Goal: Transaction & Acquisition: Purchase product/service

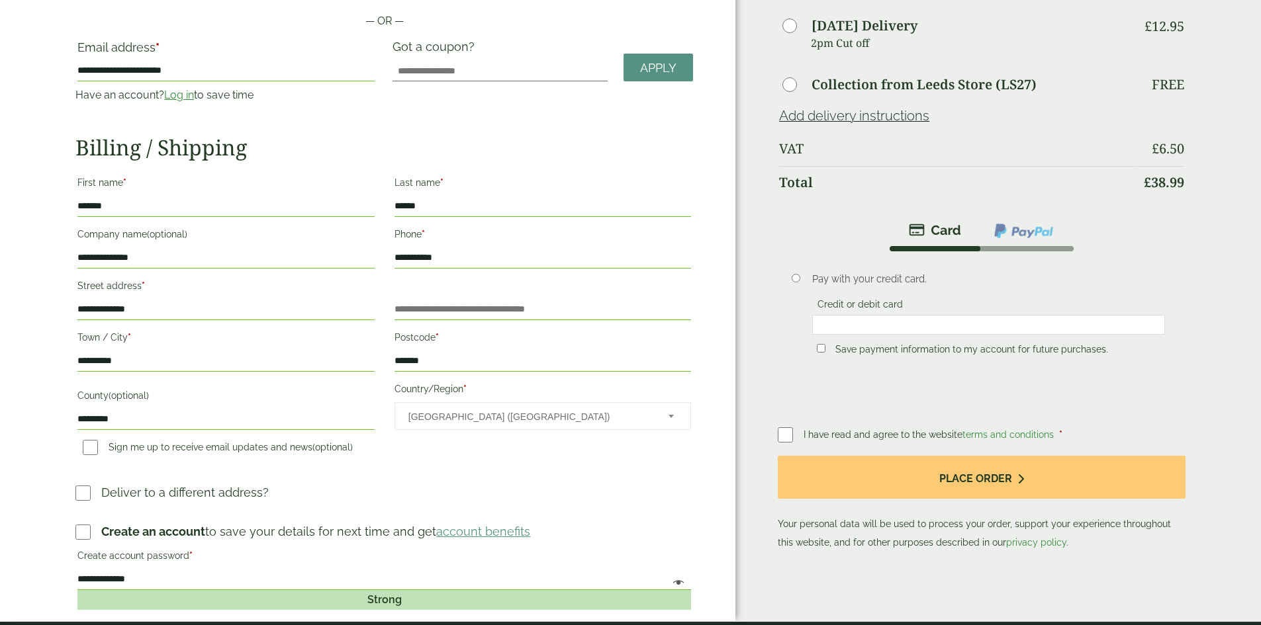
scroll to position [199, 0]
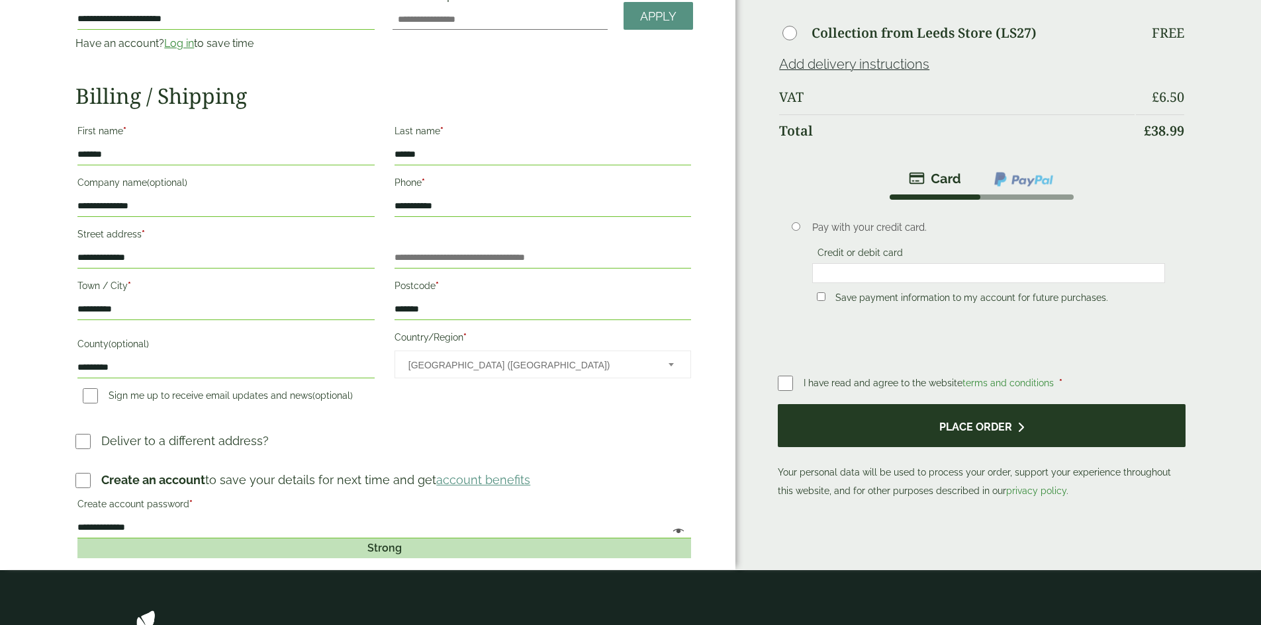
click at [925, 408] on button "Place order" at bounding box center [981, 425] width 407 height 43
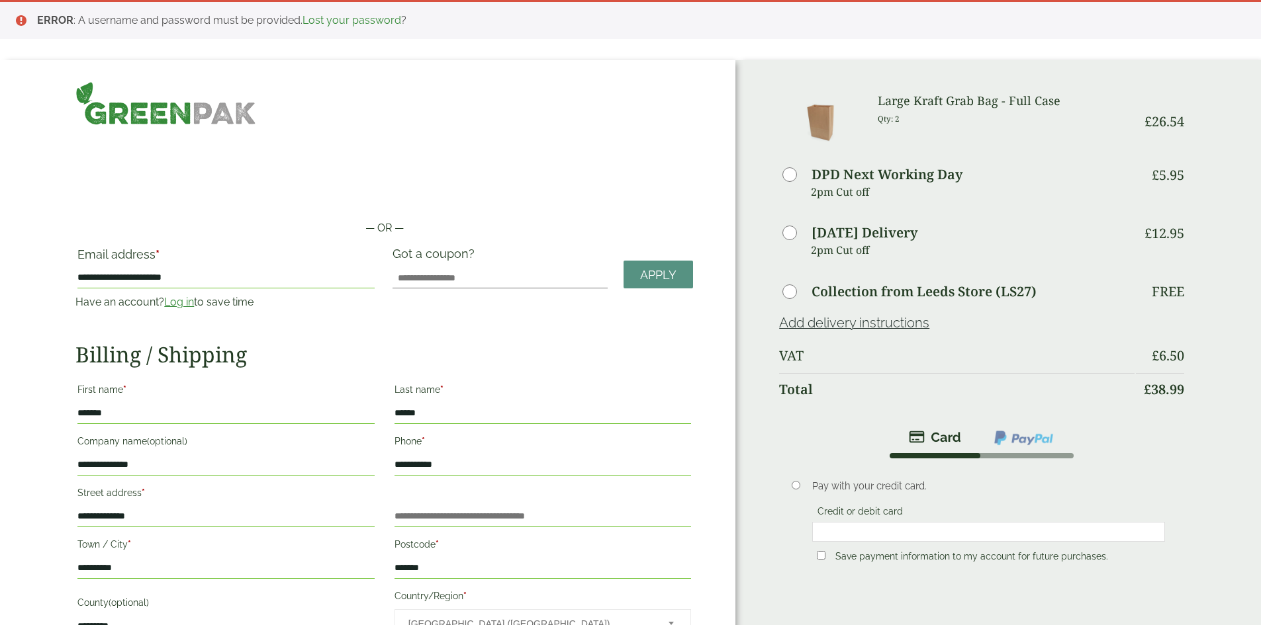
click at [519, 342] on h2 "Billing / Shipping" at bounding box center [383, 354] width 617 height 25
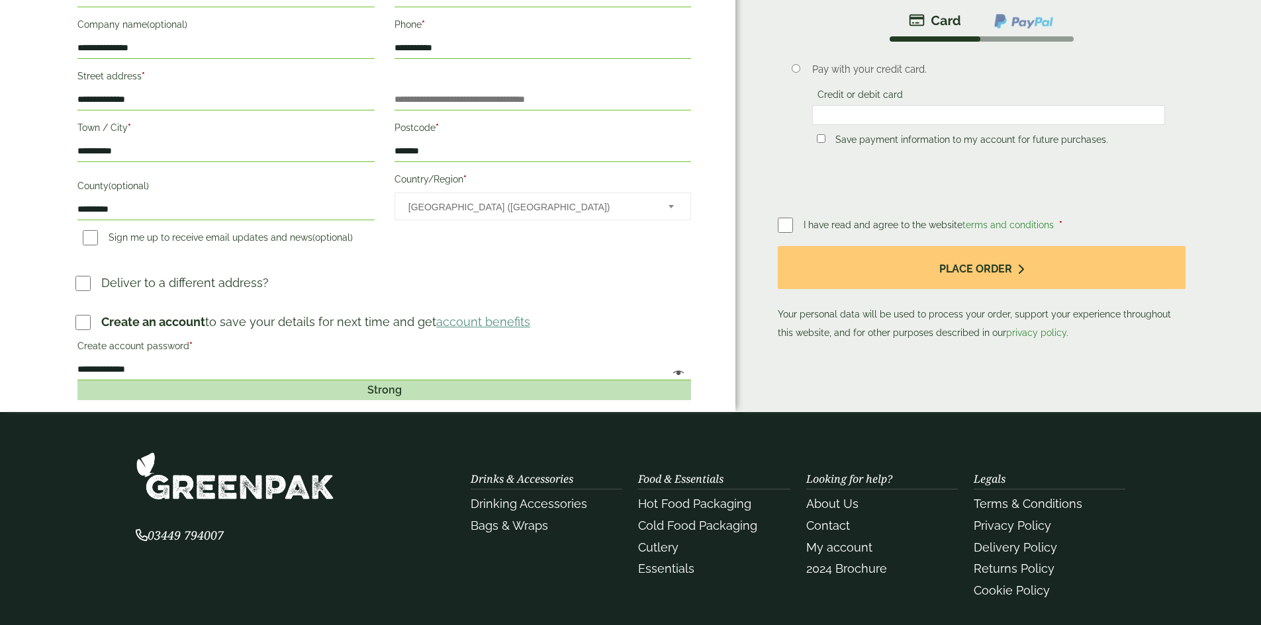
scroll to position [397, 0]
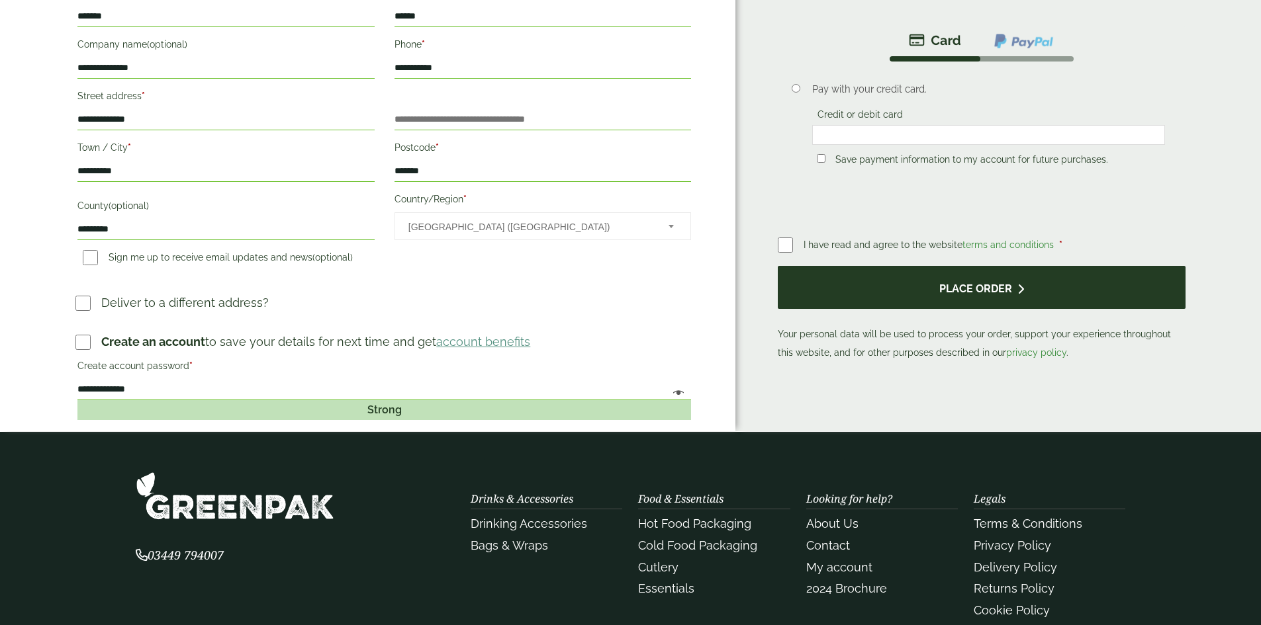
click at [913, 285] on button "Place order" at bounding box center [981, 287] width 407 height 43
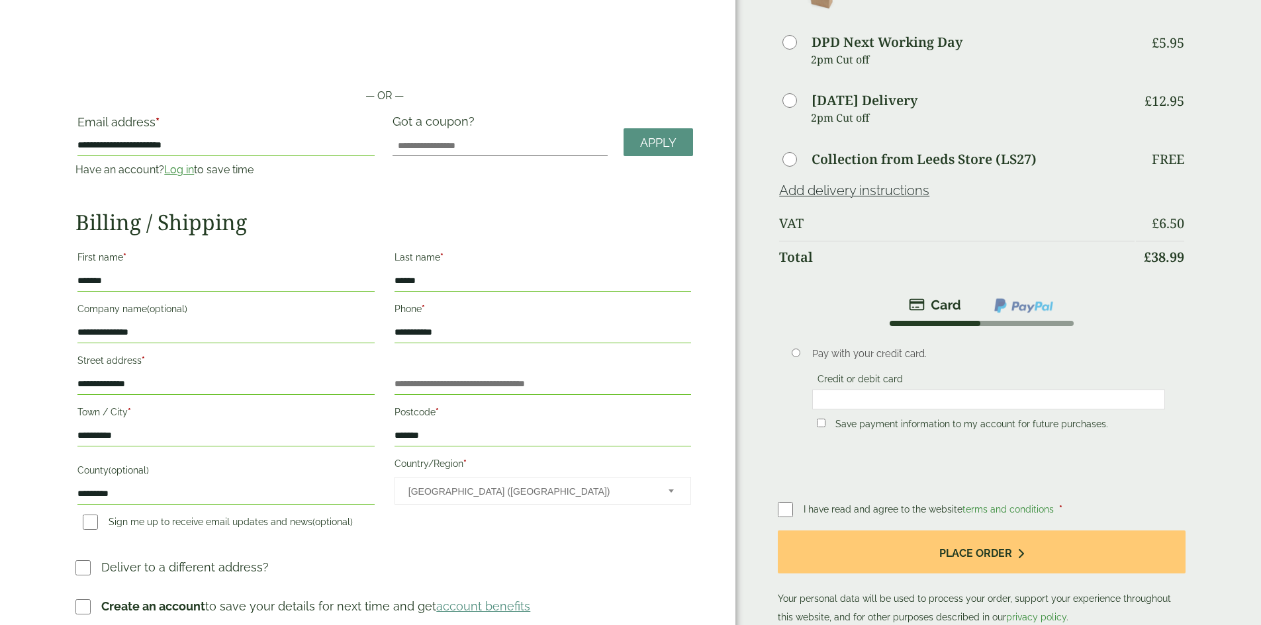
scroll to position [0, 0]
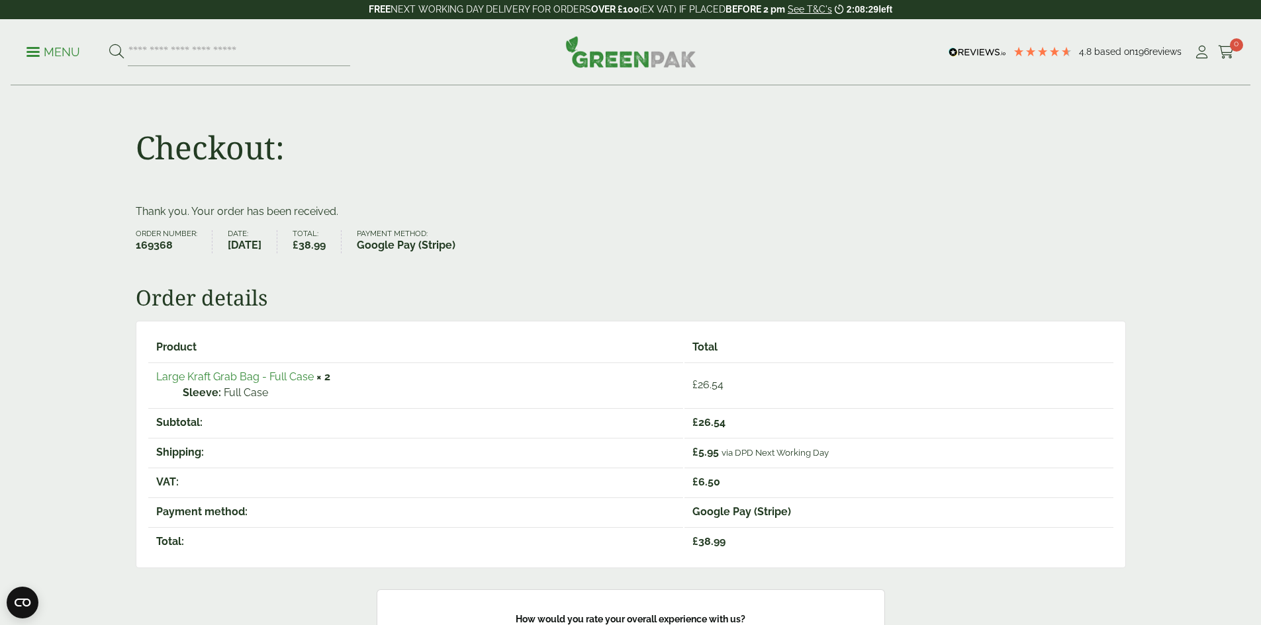
click at [278, 378] on link "Large Kraft Grab Bag - Full Case" at bounding box center [235, 377] width 158 height 13
